Goal: Go to known website: Go to known website

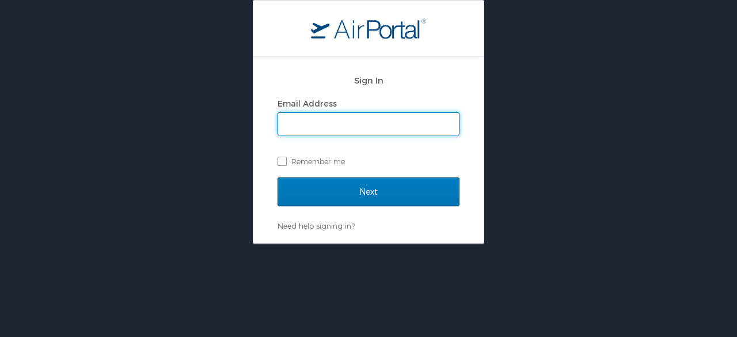
click at [314, 115] on input "Email Address" at bounding box center [368, 124] width 181 height 22
type input "andy.carlson@la.gov"
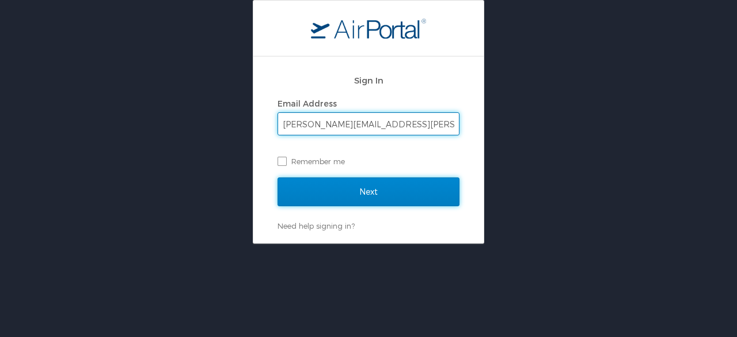
click at [356, 194] on input "Next" at bounding box center [369, 191] width 182 height 29
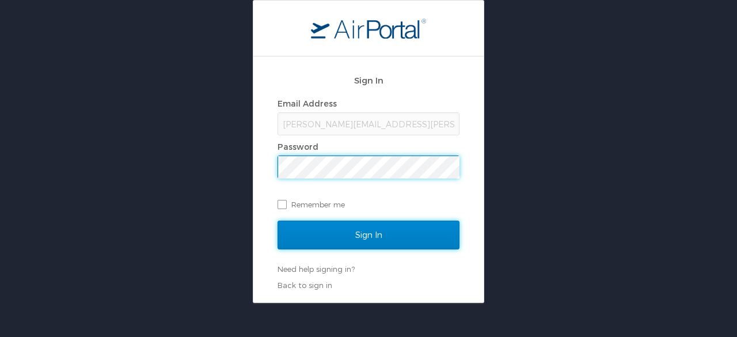
click at [347, 226] on input "Sign In" at bounding box center [369, 235] width 182 height 29
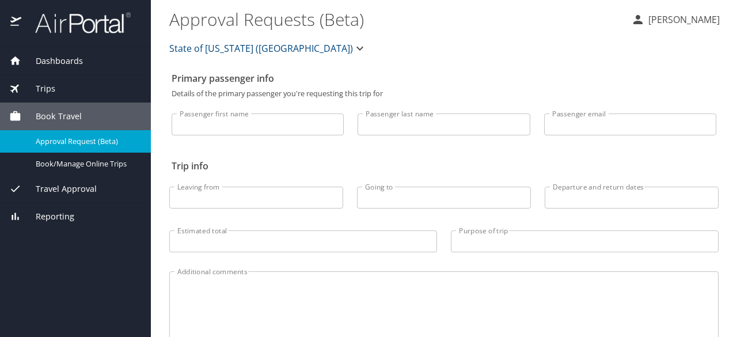
click at [669, 12] on button "[PERSON_NAME]" at bounding box center [676, 19] width 98 height 21
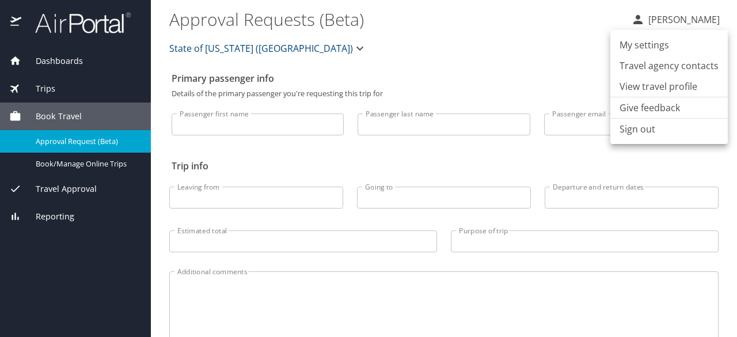
click at [77, 168] on div at bounding box center [368, 168] width 737 height 337
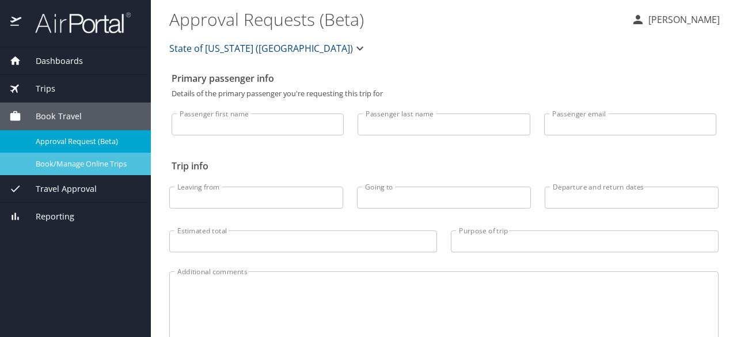
click at [73, 167] on span "Book/Manage Online Trips" at bounding box center [86, 163] width 101 height 11
